Goal: Use online tool/utility: Utilize a website feature to perform a specific function

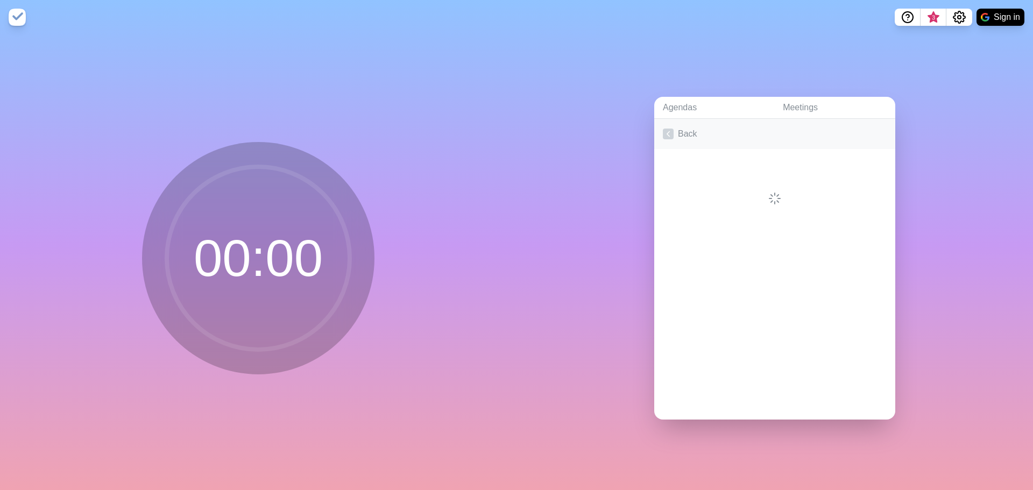
click at [678, 132] on link "Back" at bounding box center [774, 134] width 241 height 30
click at [746, 156] on p "Expert Groups • Expert 1 • Expert 2 • Expert 3 • Expert 4 • Expert 5 • Expert 6" at bounding box center [785, 161] width 203 height 13
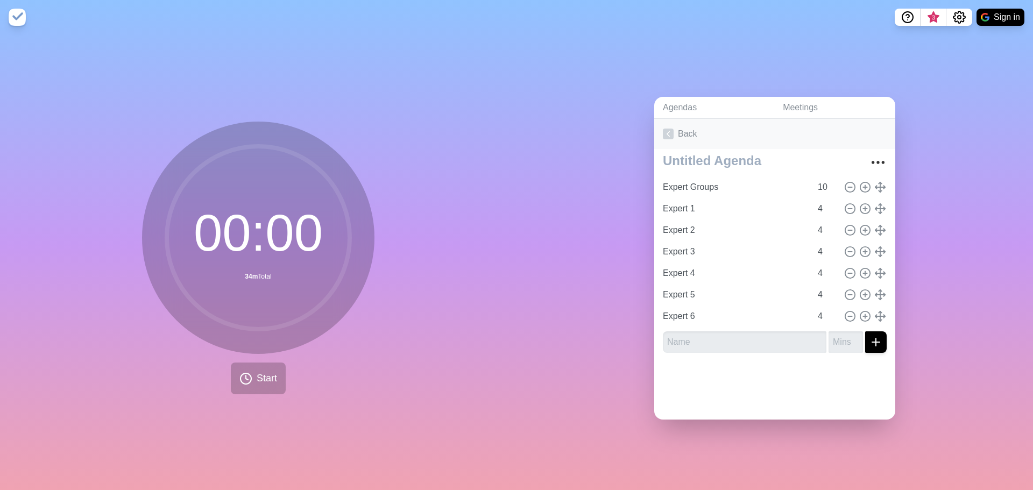
click at [670, 136] on link "Back" at bounding box center [774, 134] width 241 height 30
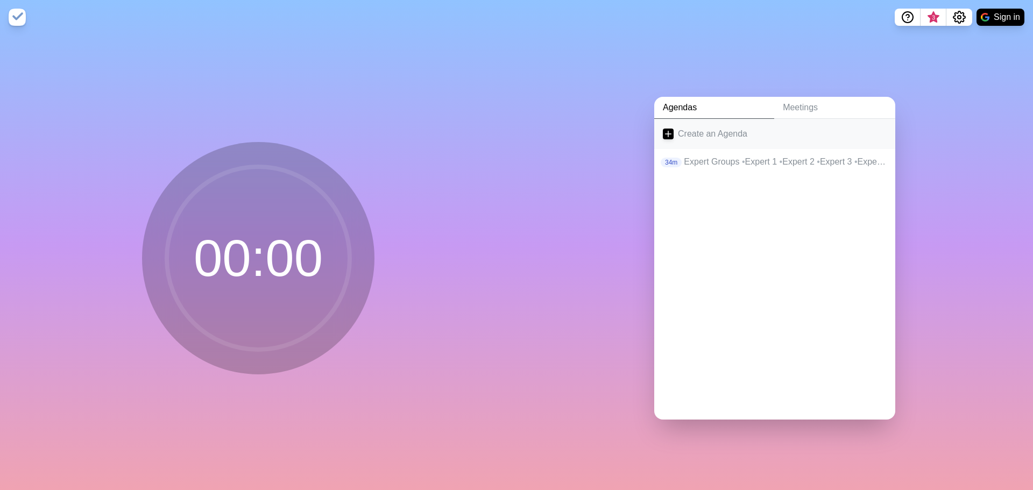
click at [691, 128] on link "Create an Agenda" at bounding box center [774, 134] width 241 height 30
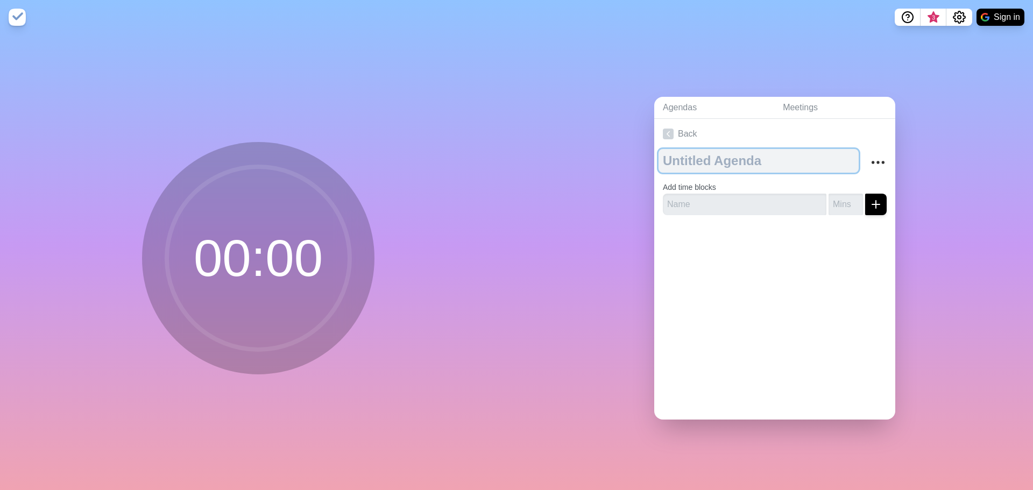
click at [718, 158] on textarea at bounding box center [759, 161] width 200 height 24
type textarea "Station work"
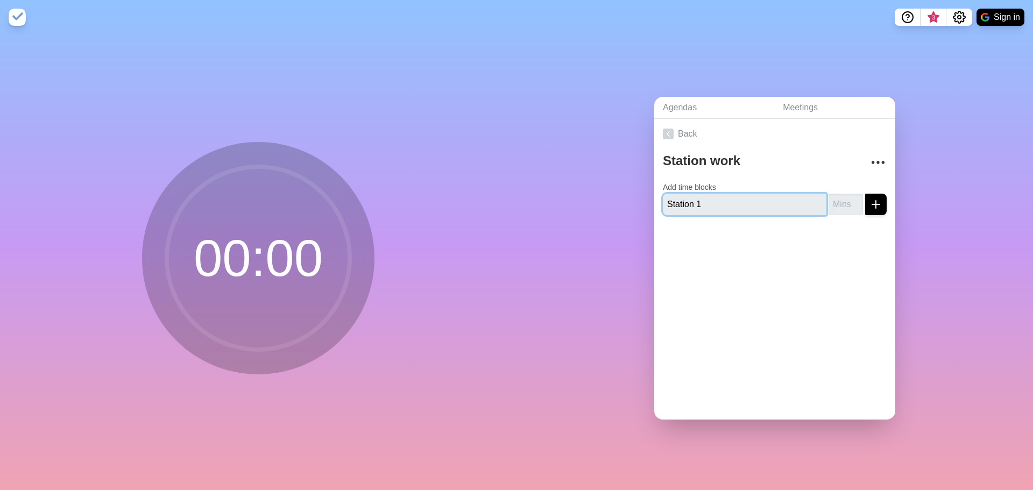
type input "Station 1"
click at [829, 200] on input "number" at bounding box center [846, 205] width 34 height 22
click at [850, 197] on input "number" at bounding box center [846, 205] width 34 height 22
click at [844, 199] on input "1" at bounding box center [846, 205] width 34 height 22
click at [844, 194] on input "2" at bounding box center [846, 205] width 34 height 22
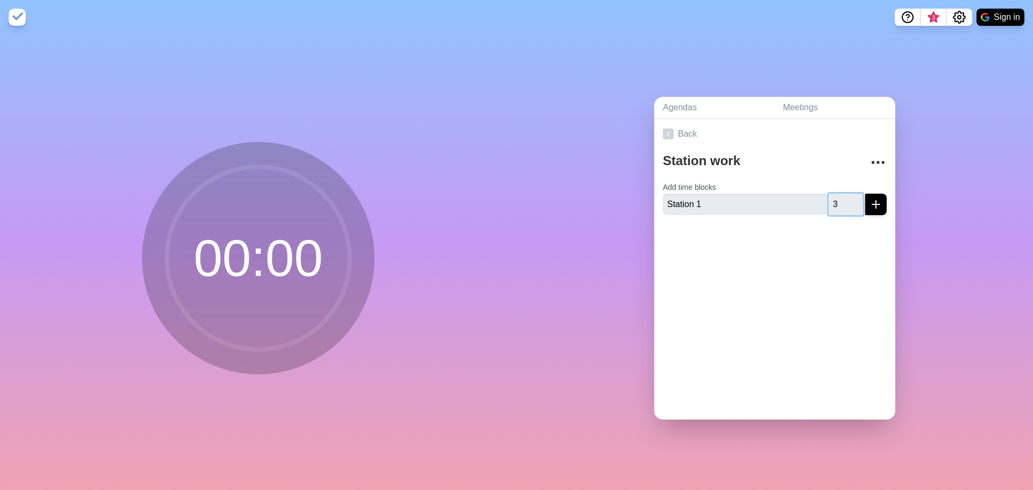
click at [844, 194] on input "3" at bounding box center [846, 205] width 34 height 22
click at [844, 194] on input "4" at bounding box center [846, 205] width 34 height 22
click at [844, 194] on input "5" at bounding box center [846, 205] width 34 height 22
type input "6"
click at [844, 194] on input "6" at bounding box center [846, 205] width 34 height 22
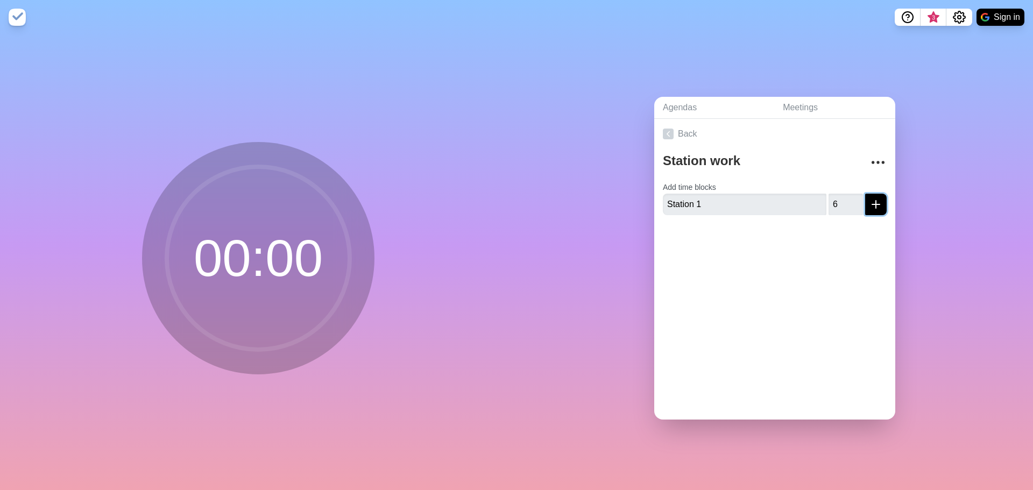
click at [872, 204] on line "submit" at bounding box center [876, 204] width 8 height 0
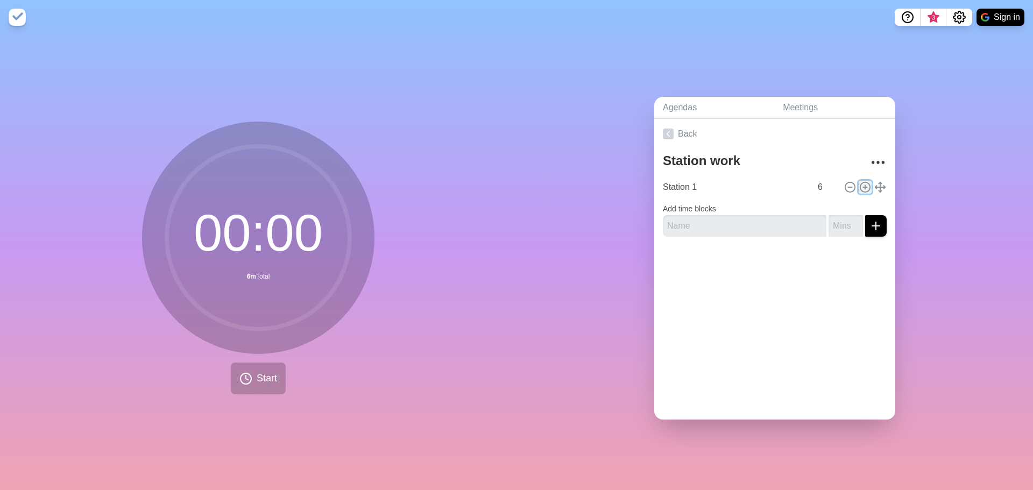
click at [859, 183] on icon at bounding box center [865, 187] width 12 height 12
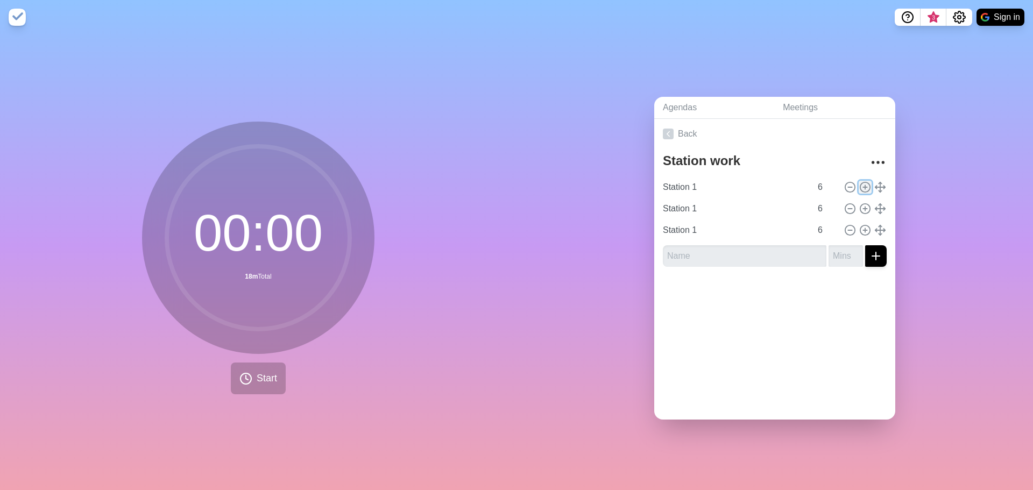
click at [859, 183] on icon at bounding box center [865, 187] width 12 height 12
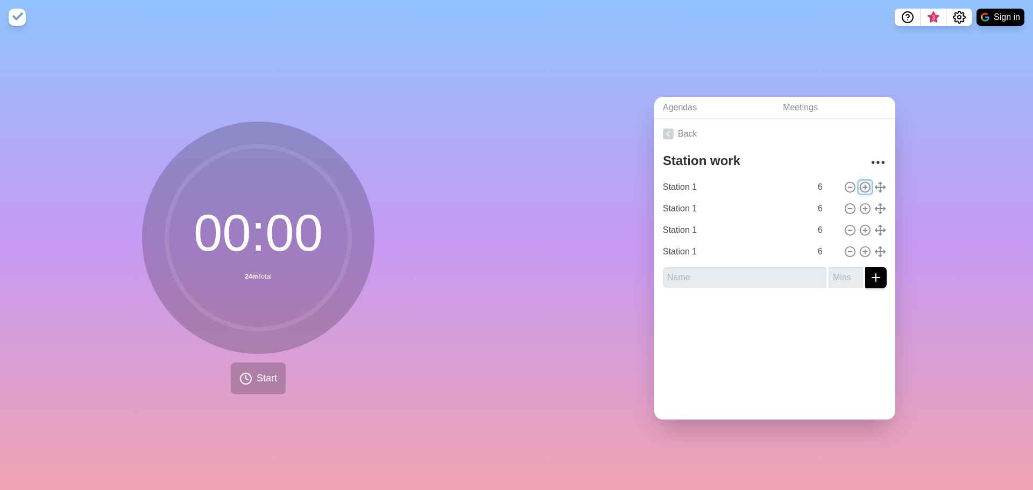
click at [859, 183] on icon at bounding box center [865, 187] width 12 height 12
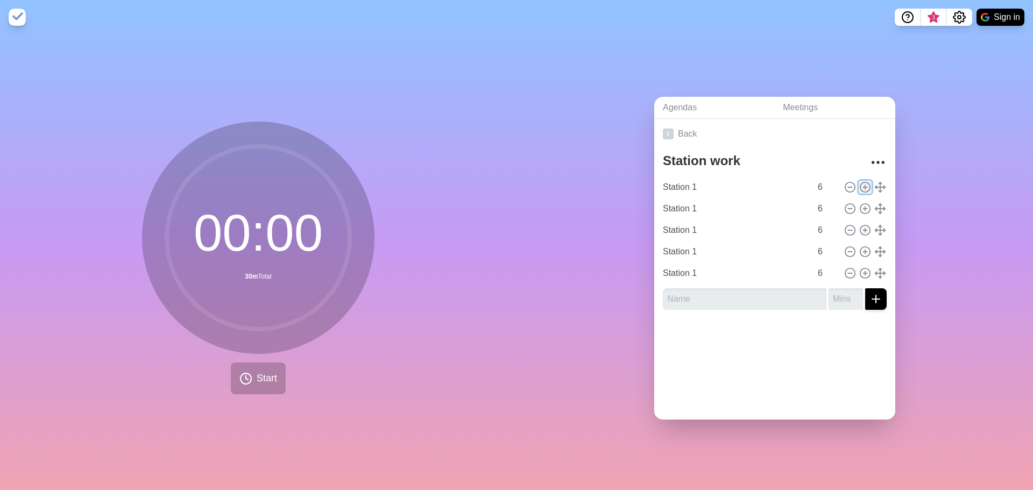
click at [859, 183] on icon at bounding box center [865, 187] width 12 height 12
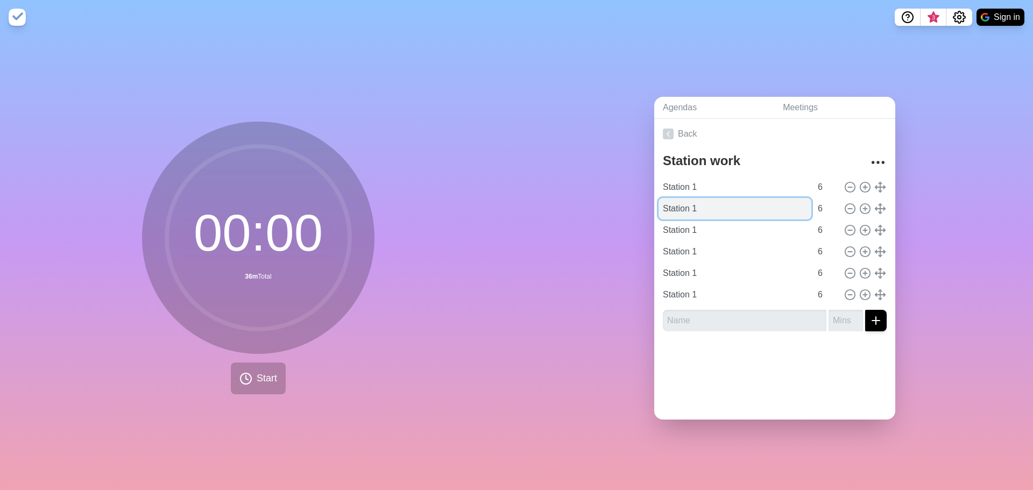
drag, startPoint x: 738, startPoint y: 207, endPoint x: 684, endPoint y: 206, distance: 53.8
click at [684, 206] on input "Station 1" at bounding box center [735, 209] width 153 height 22
type input "Station 2"
click at [713, 223] on input "Station 1" at bounding box center [735, 231] width 153 height 22
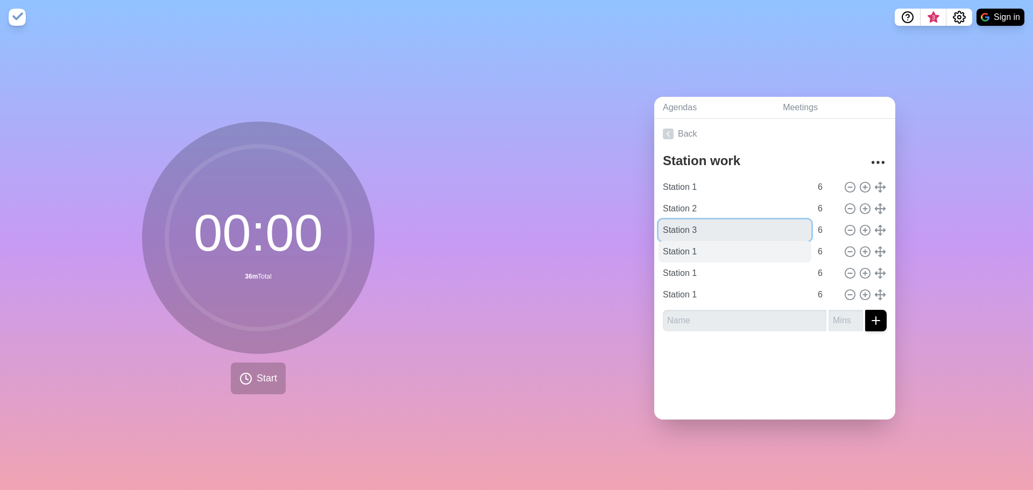
type input "Station 3"
click at [697, 248] on input "Station 1" at bounding box center [735, 252] width 153 height 22
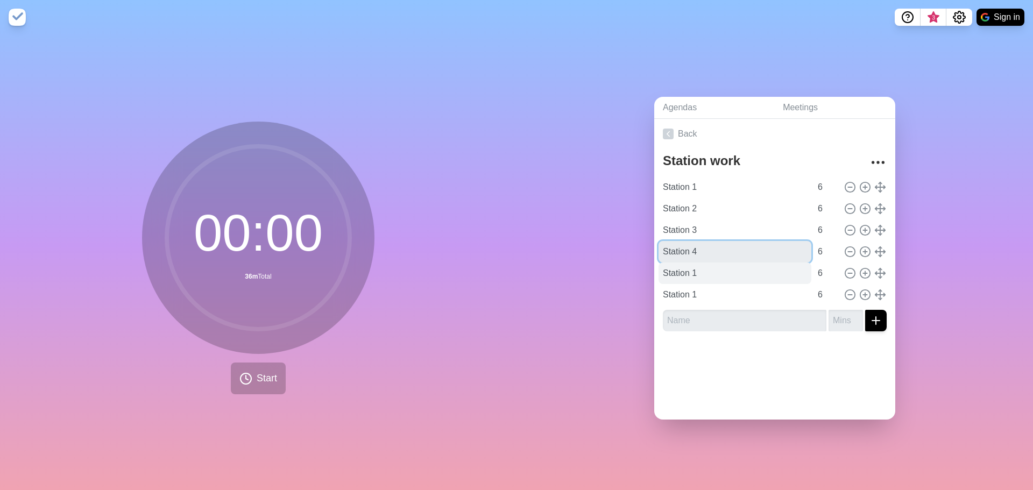
type input "Station 4"
click at [778, 266] on input "Station 1" at bounding box center [735, 274] width 153 height 22
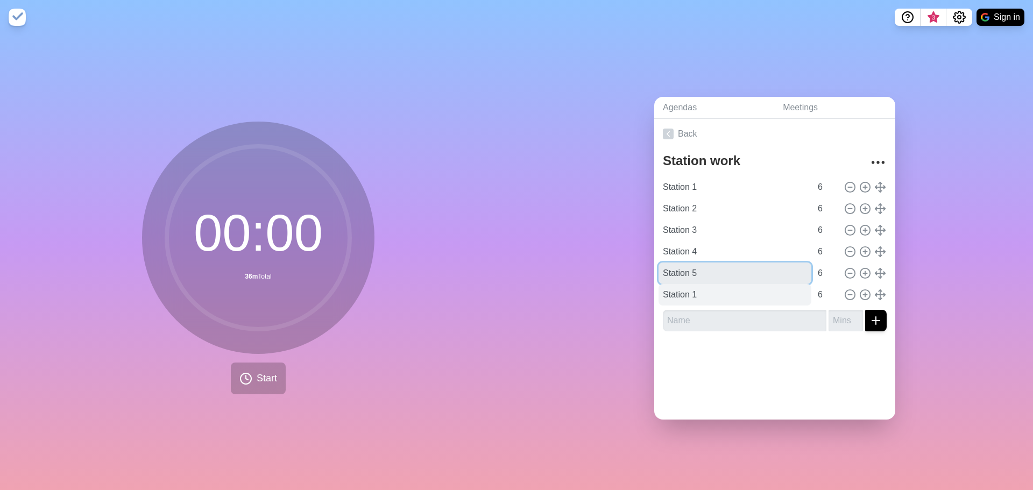
type input "Station 5"
click at [764, 295] on input "Station 1" at bounding box center [735, 295] width 153 height 22
type input "Station 6"
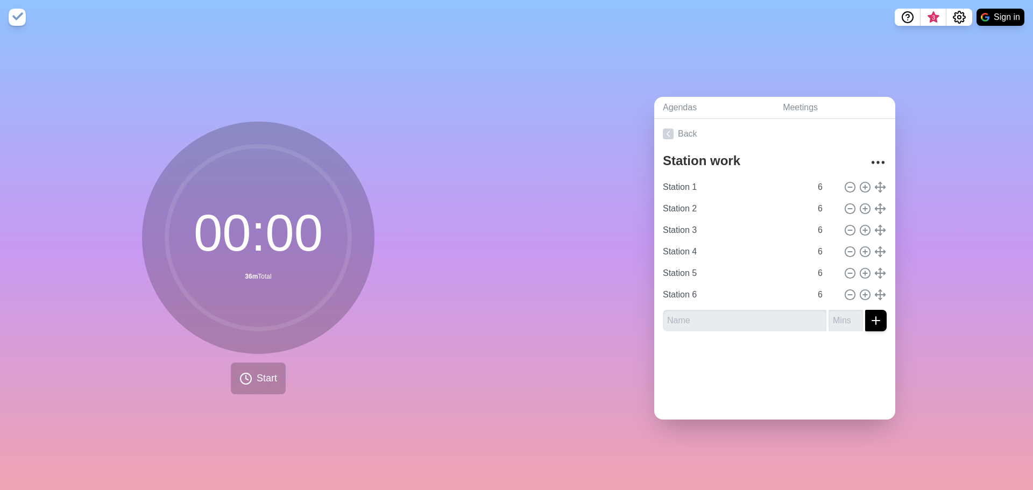
click at [759, 352] on div at bounding box center [774, 361] width 241 height 43
click at [246, 376] on polyline at bounding box center [247, 378] width 2 height 4
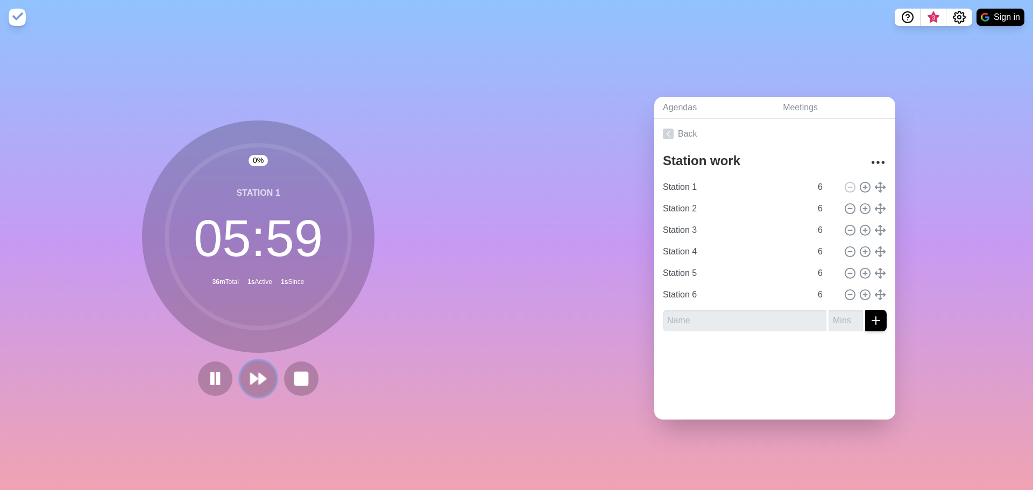
click at [259, 373] on polygon at bounding box center [262, 378] width 7 height 11
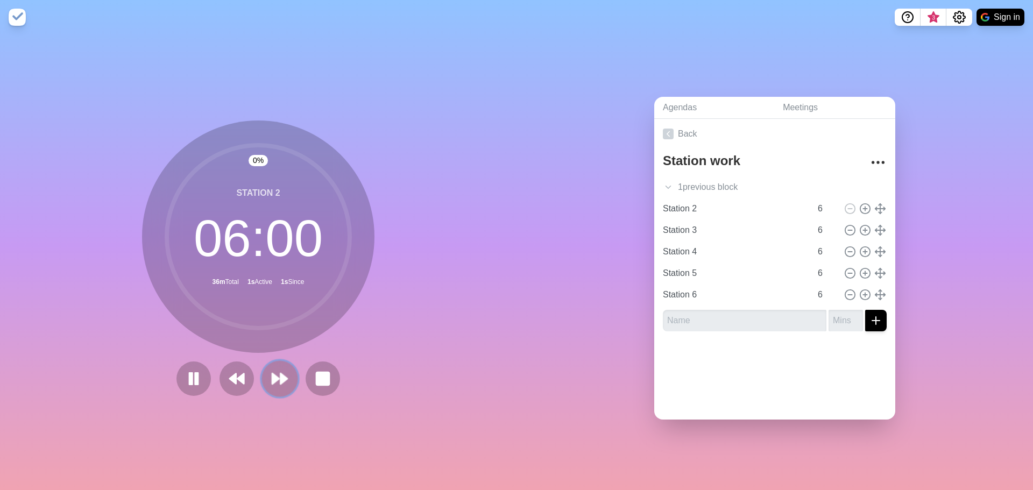
click at [261, 371] on button at bounding box center [279, 378] width 36 height 36
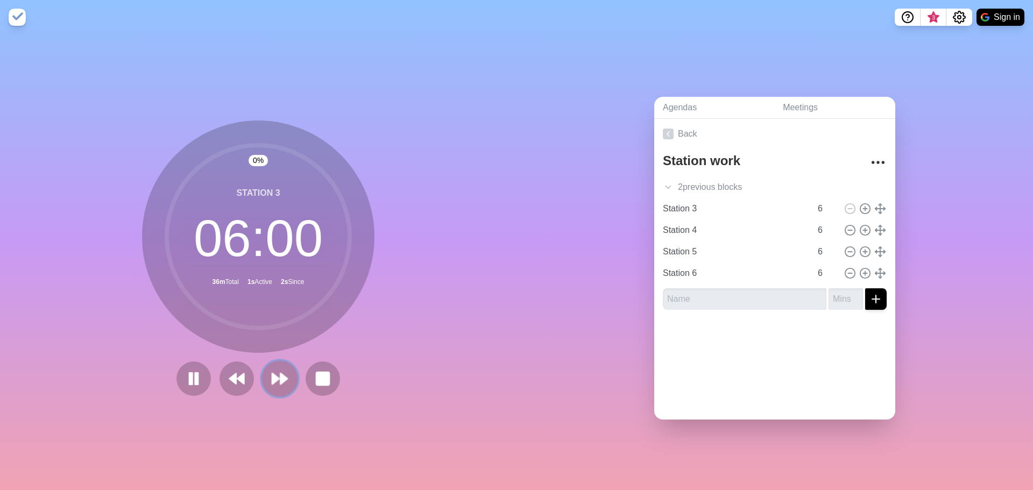
click at [261, 378] on button at bounding box center [279, 378] width 36 height 36
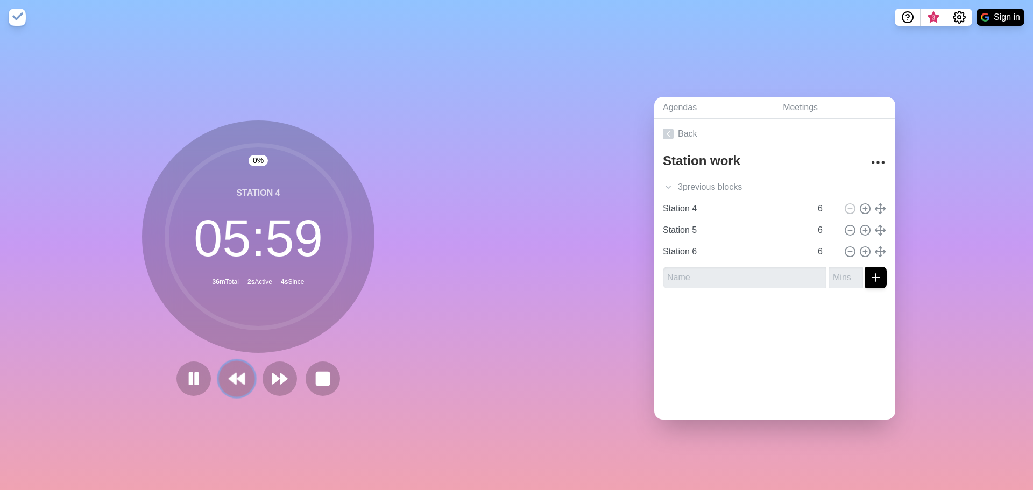
click at [229, 373] on polygon at bounding box center [232, 378] width 7 height 11
click at [231, 402] on div "15 % Station 4 05 : 06 36m Total 7m Active 7m Since" at bounding box center [258, 262] width 516 height 456
click at [239, 405] on div "15 % Station 4 05 : 05 36m Total 7m Active 7m Since" at bounding box center [258, 262] width 516 height 456
click at [232, 388] on button at bounding box center [236, 378] width 36 height 36
drag, startPoint x: 238, startPoint y: 445, endPoint x: 220, endPoint y: 413, distance: 37.8
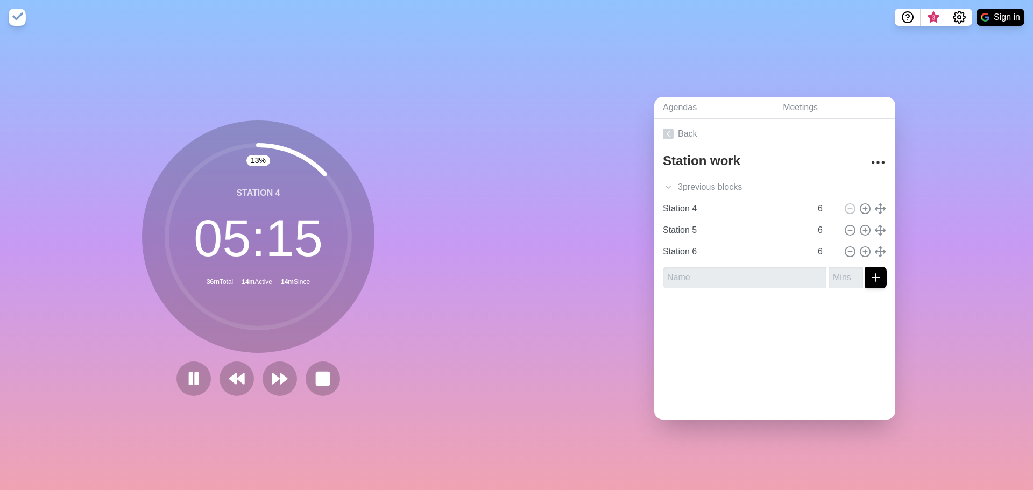
click at [220, 413] on div "13 % Station 4 05 : 15 36m Total 14m Active 14m Since" at bounding box center [258, 262] width 516 height 456
click at [235, 409] on div "13 % Station 4 05 : 14 36m Total 14m Active 14m Since" at bounding box center [258, 262] width 516 height 456
click at [236, 388] on button at bounding box center [236, 378] width 36 height 36
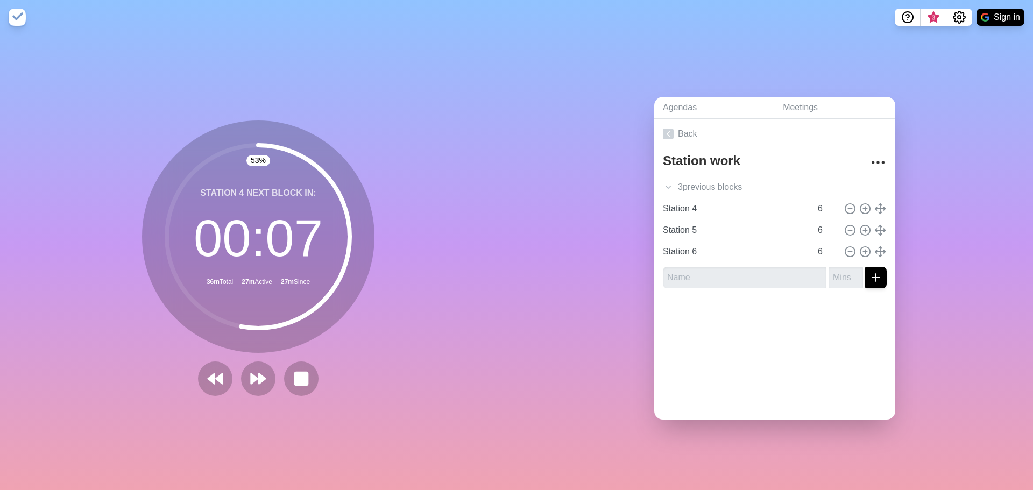
click at [322, 406] on div "53 % Station 4 Next block in: 00 : 07 36m Total 27m Active 27m Since Break" at bounding box center [258, 262] width 516 height 456
click at [301, 394] on div "53 % Station 4 Next block in: 00 : 07 36m Total 27m Active 27m Since Break" at bounding box center [258, 262] width 516 height 456
click at [299, 394] on div "60 % Station 4 Next block in: 00 : 06 36m Total 27m Active 27m Since Break" at bounding box center [258, 262] width 516 height 456
click at [307, 379] on button at bounding box center [301, 378] width 36 height 36
